Goal: Transaction & Acquisition: Purchase product/service

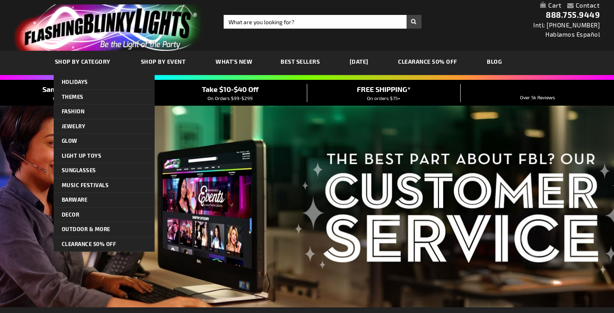
click at [95, 61] on span "SHOP BY CATEGORY" at bounding box center [83, 61] width 56 height 7
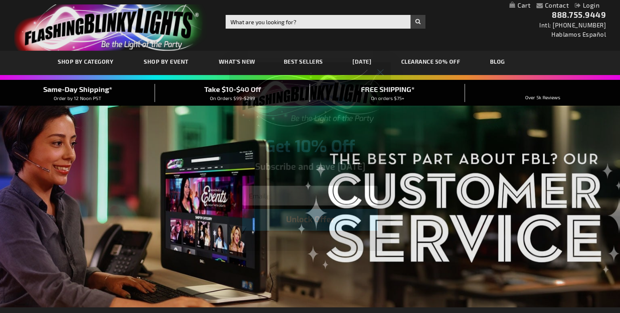
click at [452, 43] on div "Close dialog Get 10% Off Subscribe and save [DATE] Unlock Offer Submit" at bounding box center [310, 156] width 620 height 313
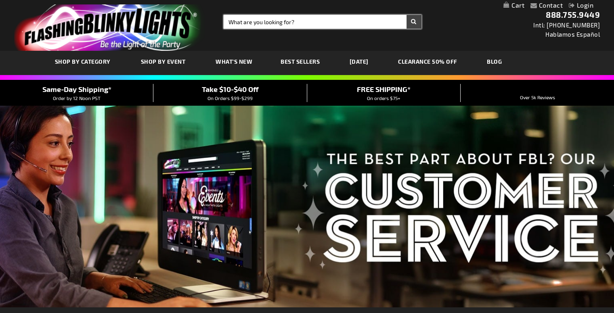
click at [282, 25] on input "Search" at bounding box center [322, 22] width 198 height 14
type input "christmas"
click at [406, 15] on button "Search" at bounding box center [413, 22] width 15 height 14
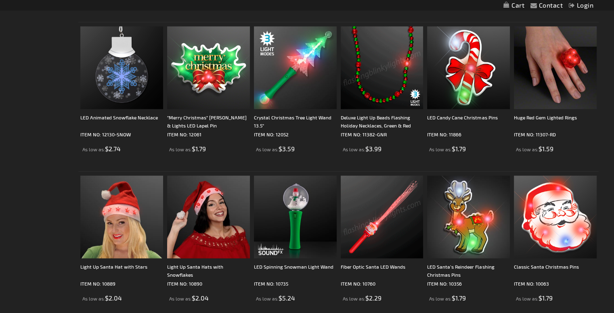
scroll to position [1614, 0]
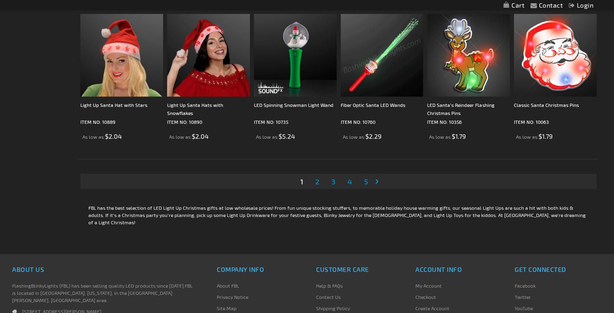
click at [319, 184] on link "Page 2" at bounding box center [316, 181] width 7 height 12
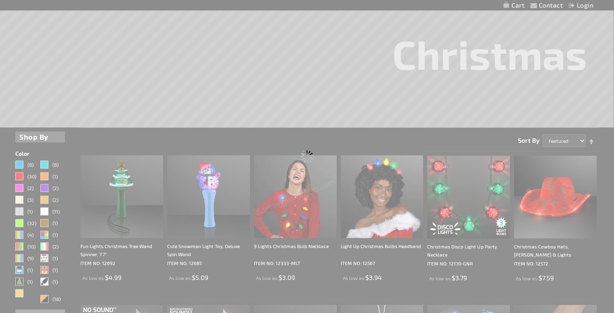
scroll to position [81, 0]
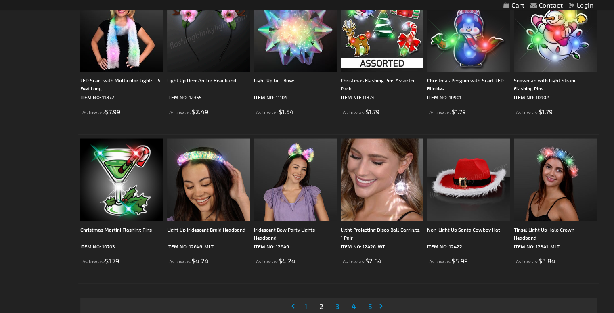
scroll to position [1573, 0]
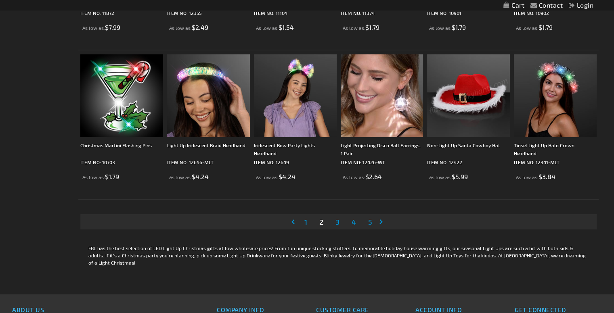
click at [339, 220] on span "3" at bounding box center [337, 221] width 4 height 9
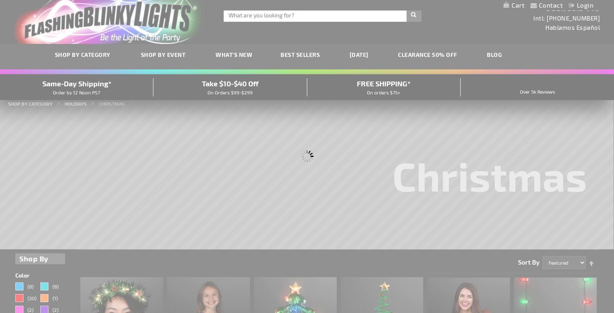
scroll to position [0, 0]
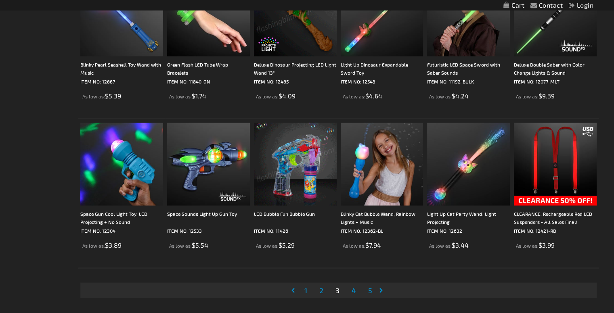
scroll to position [1547, 0]
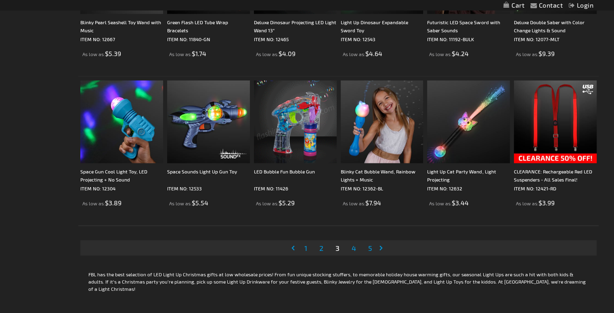
click at [354, 246] on span "4" at bounding box center [353, 248] width 4 height 9
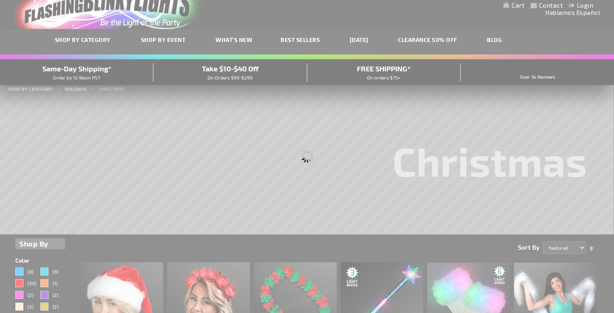
scroll to position [4, 0]
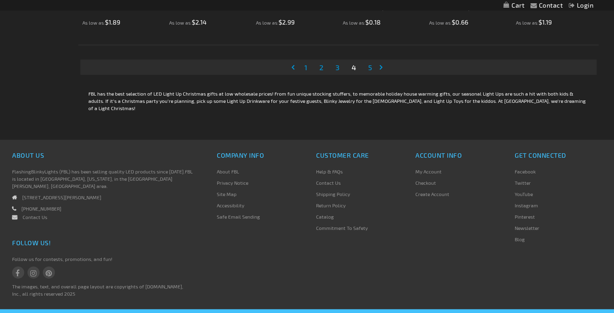
scroll to position [1735, 0]
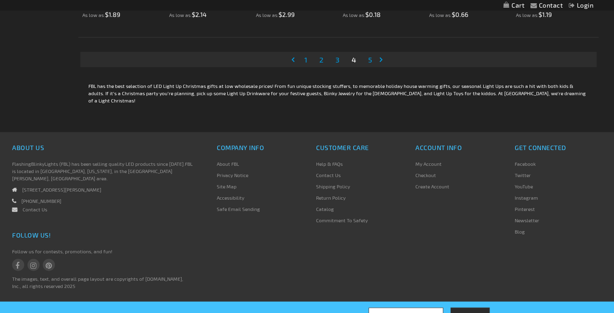
click at [305, 61] on span "1" at bounding box center [305, 59] width 3 height 9
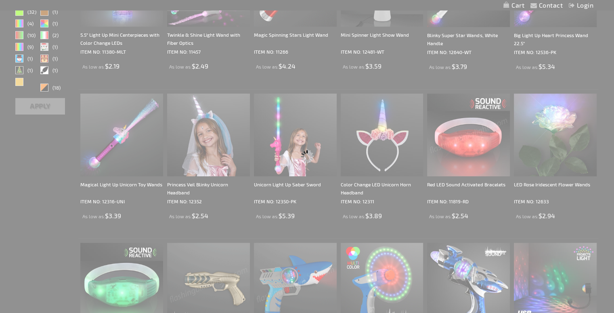
scroll to position [200, 0]
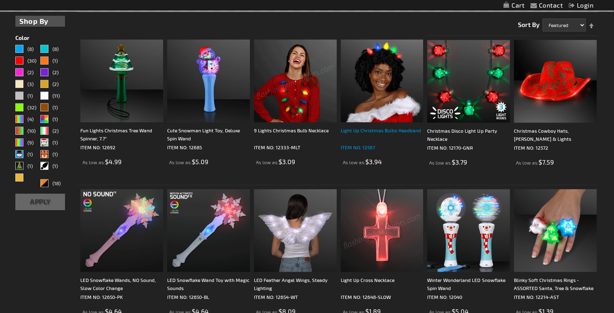
scroll to position [242, 0]
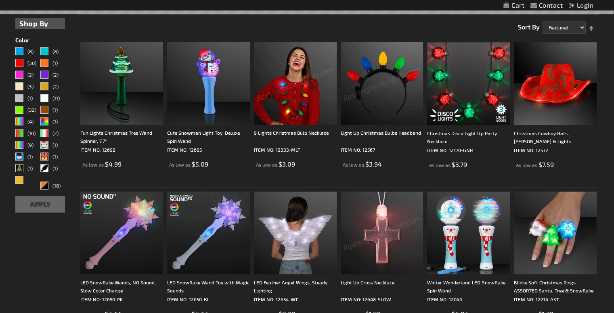
click at [394, 116] on img at bounding box center [381, 83] width 83 height 83
